Goal: Information Seeking & Learning: Learn about a topic

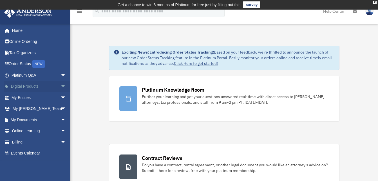
click at [52, 88] on link "Digital Products arrow_drop_down" at bounding box center [39, 86] width 71 height 11
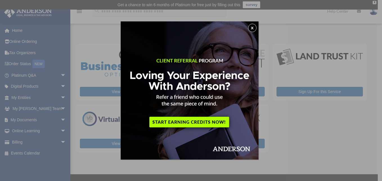
click at [253, 29] on button "x" at bounding box center [252, 28] width 8 height 8
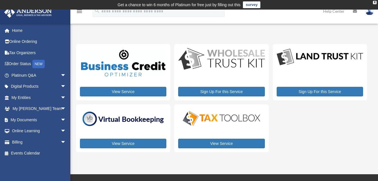
click at [240, 121] on img at bounding box center [221, 117] width 86 height 17
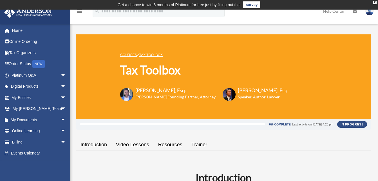
drag, startPoint x: 0, startPoint y: 0, endPoint x: 164, endPoint y: 120, distance: 203.0
click at [164, 120] on div "0% Complete Last activity on [DATE] 4:23 pm In Progress" at bounding box center [223, 124] width 295 height 11
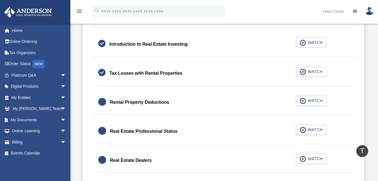
scroll to position [382, 0]
click at [306, 100] on span "button" at bounding box center [303, 101] width 6 height 6
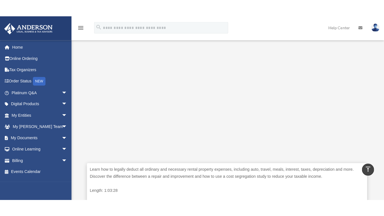
scroll to position [166, 0]
